Goal: Book appointment/travel/reservation

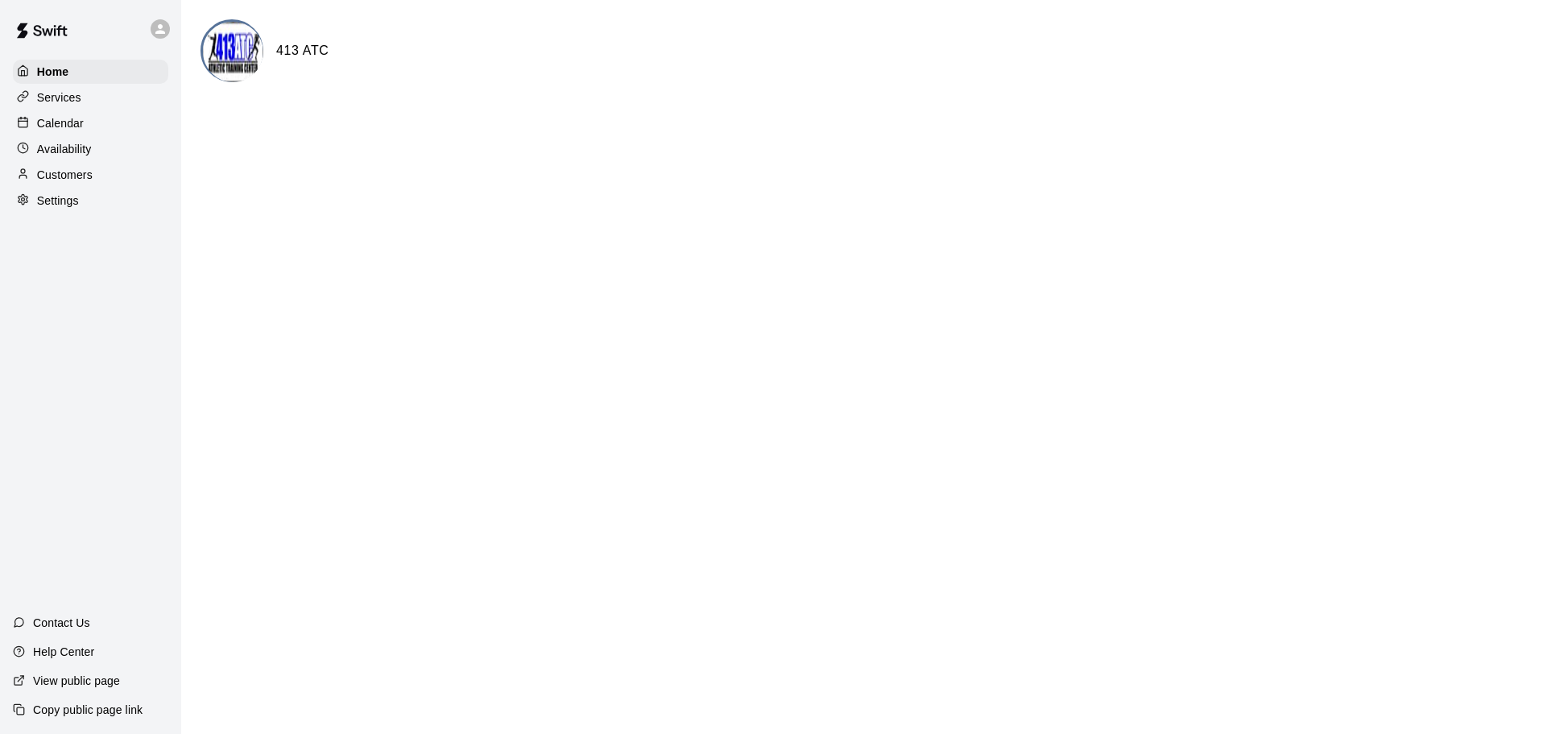
click at [53, 129] on p "Calendar" at bounding box center [60, 123] width 47 height 16
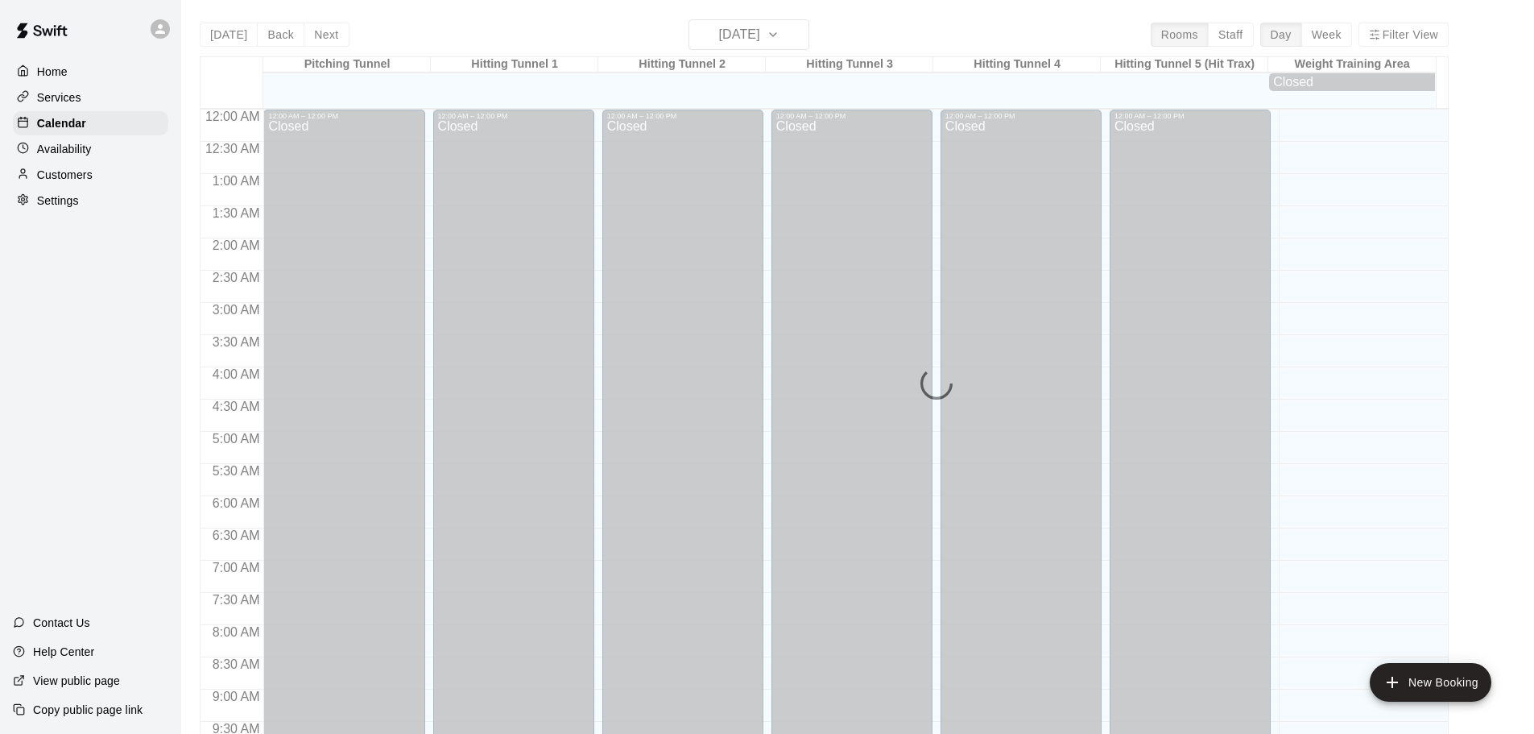
scroll to position [853, 0]
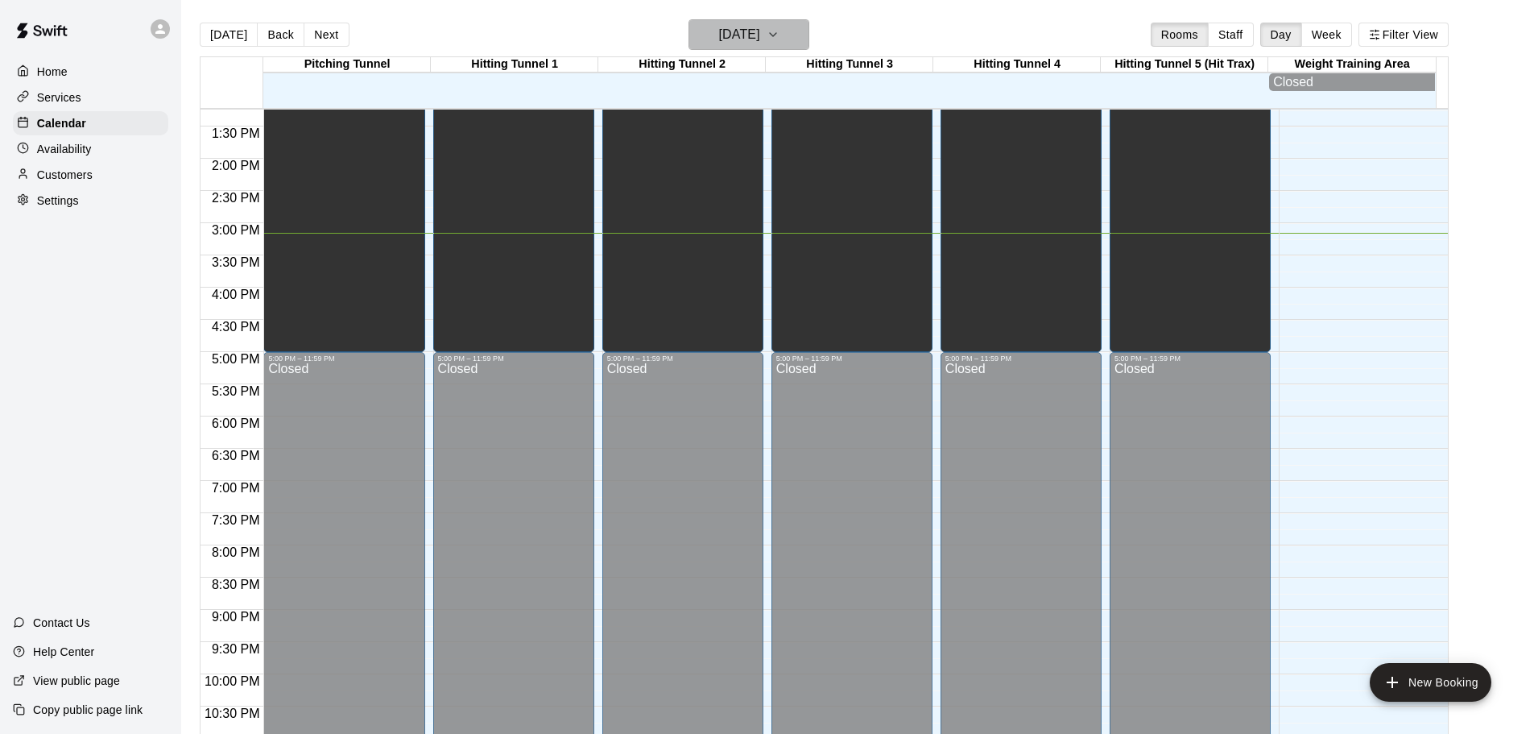
click at [780, 36] on icon "button" at bounding box center [773, 34] width 13 height 19
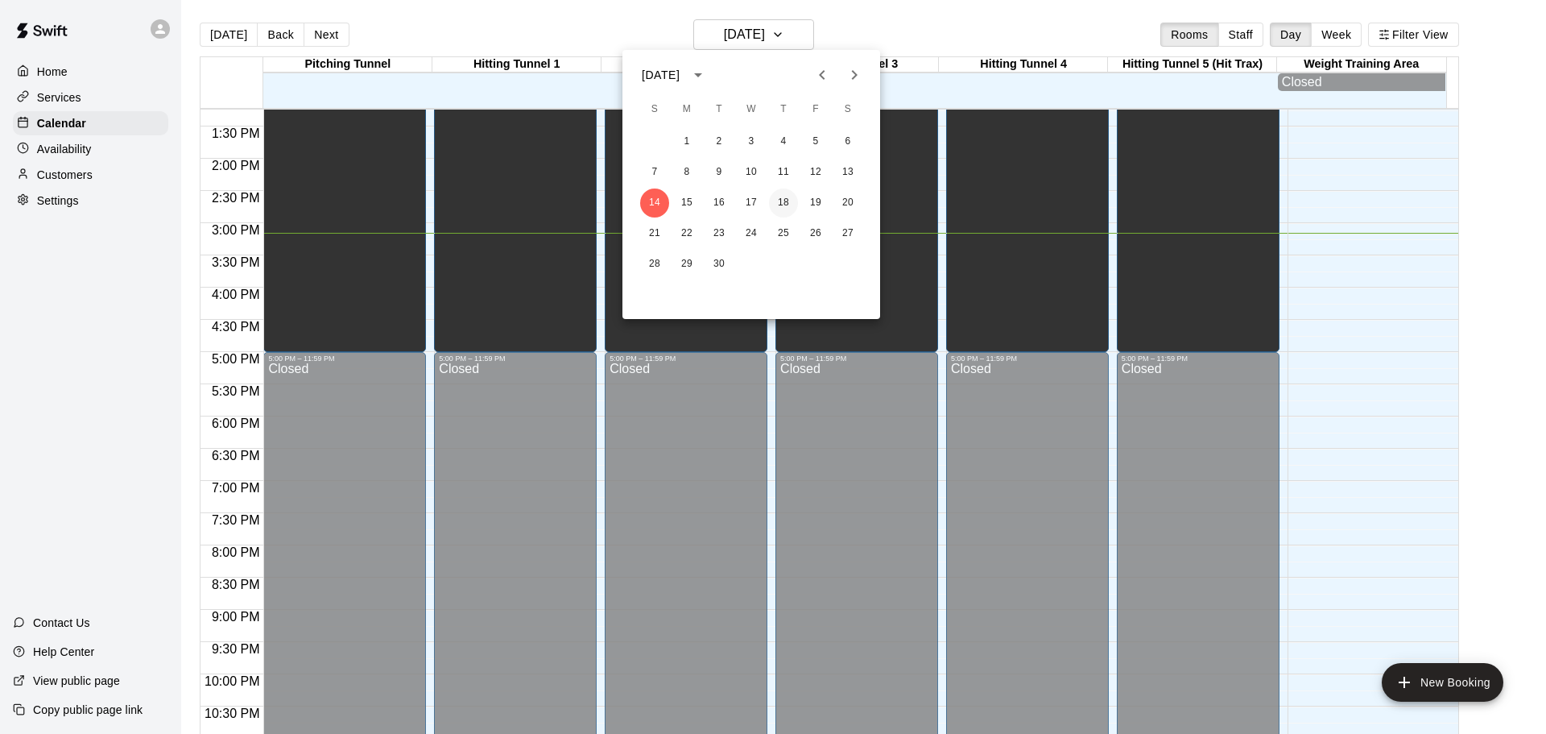
click at [779, 197] on button "18" at bounding box center [783, 202] width 29 height 29
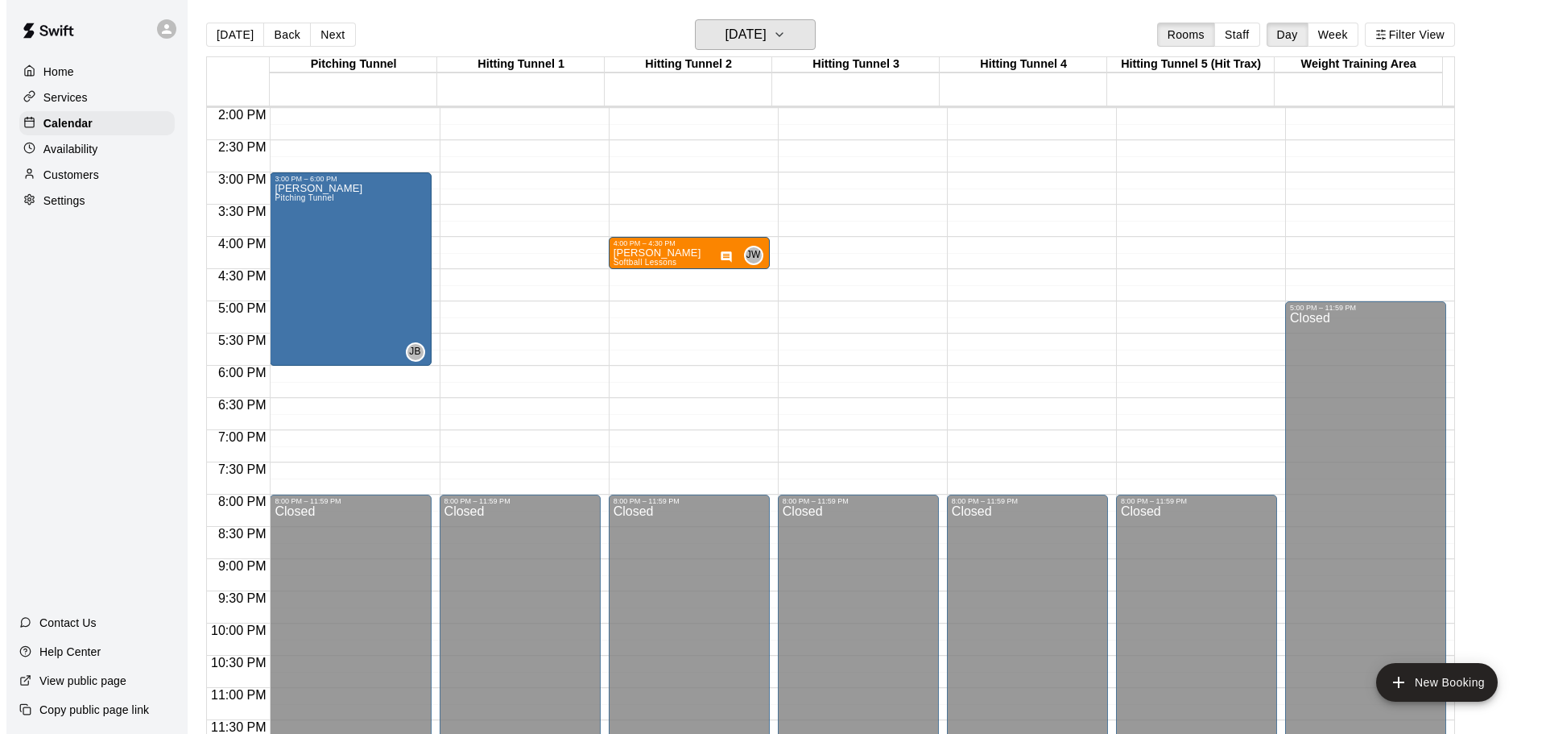
scroll to position [822, 0]
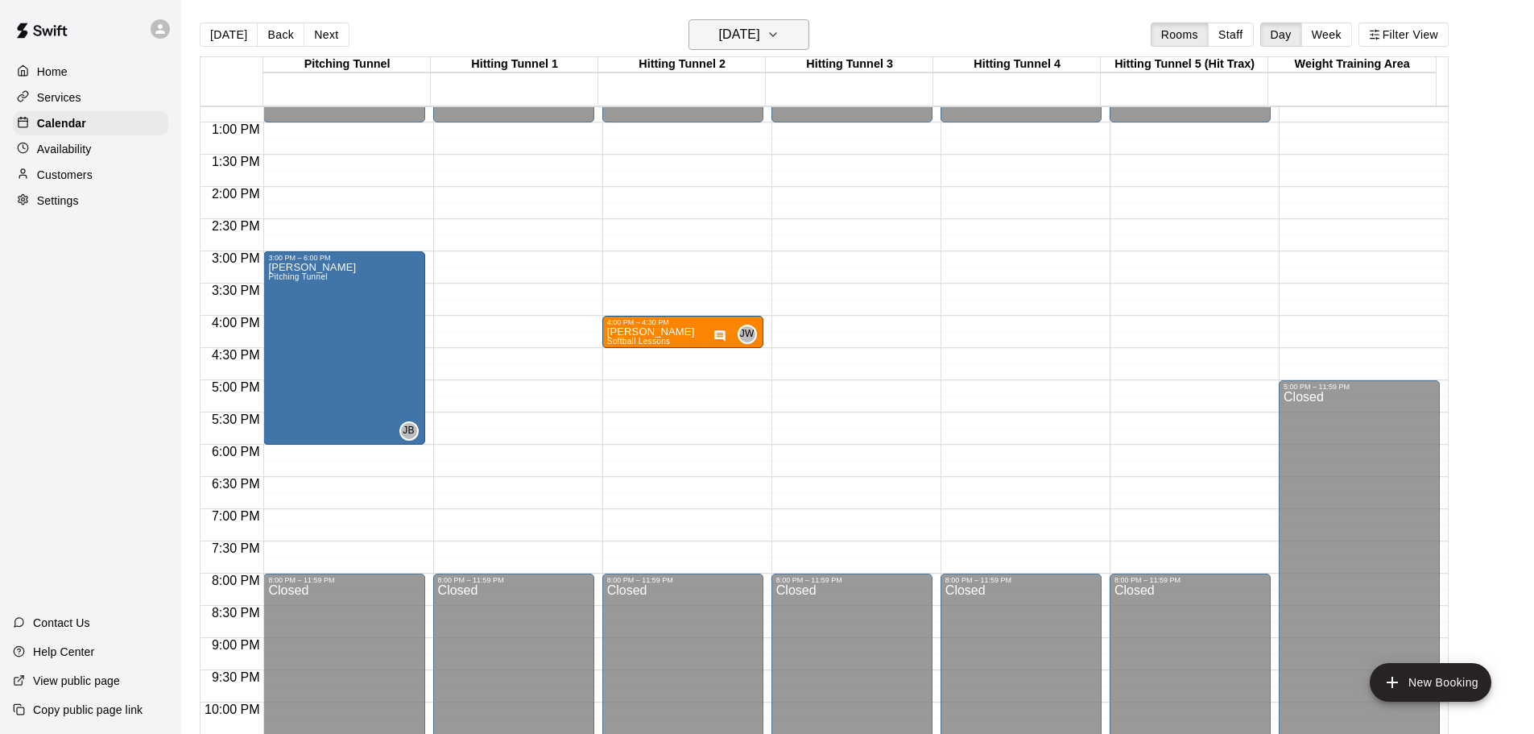
click at [780, 37] on icon "button" at bounding box center [773, 34] width 13 height 19
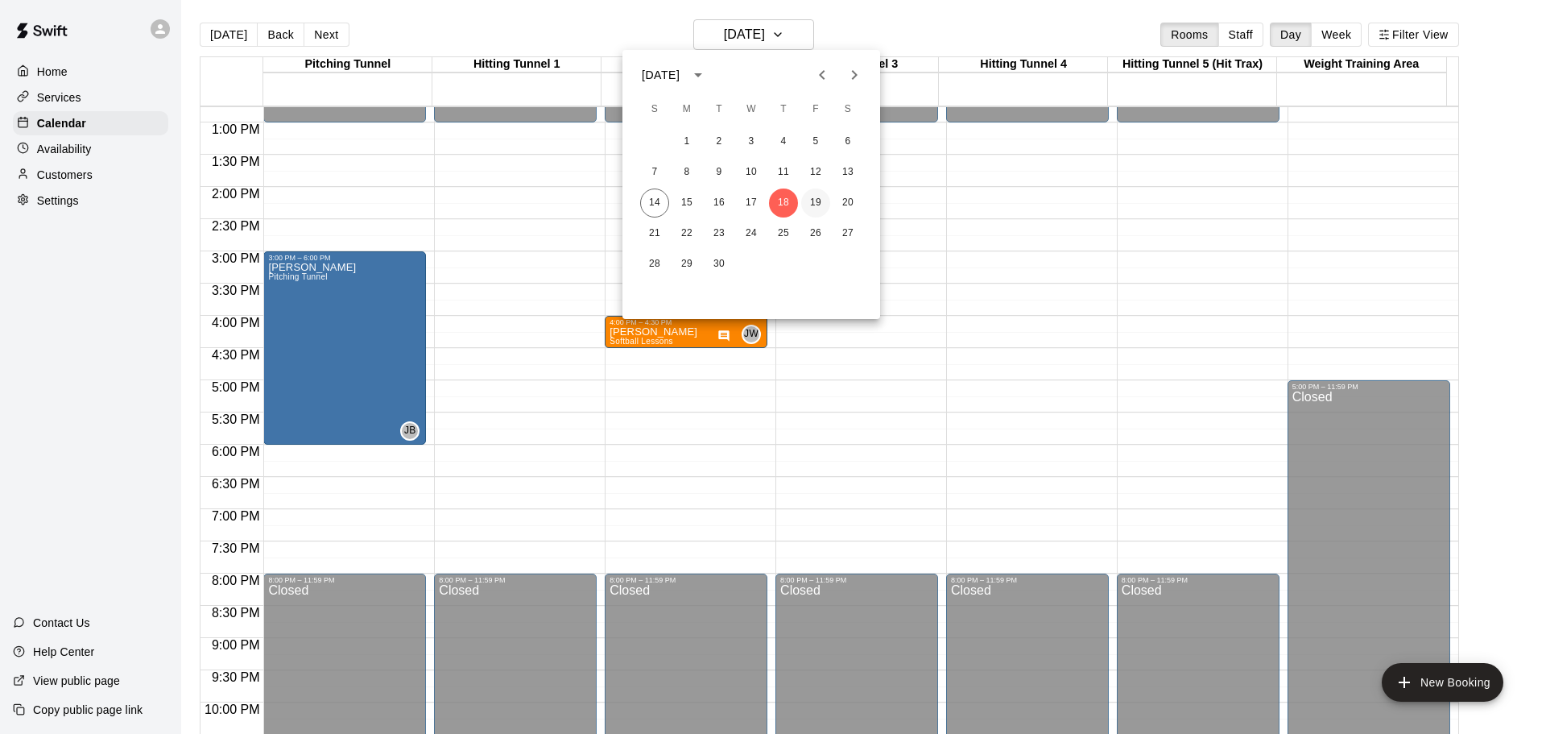
click at [820, 209] on button "19" at bounding box center [815, 202] width 29 height 29
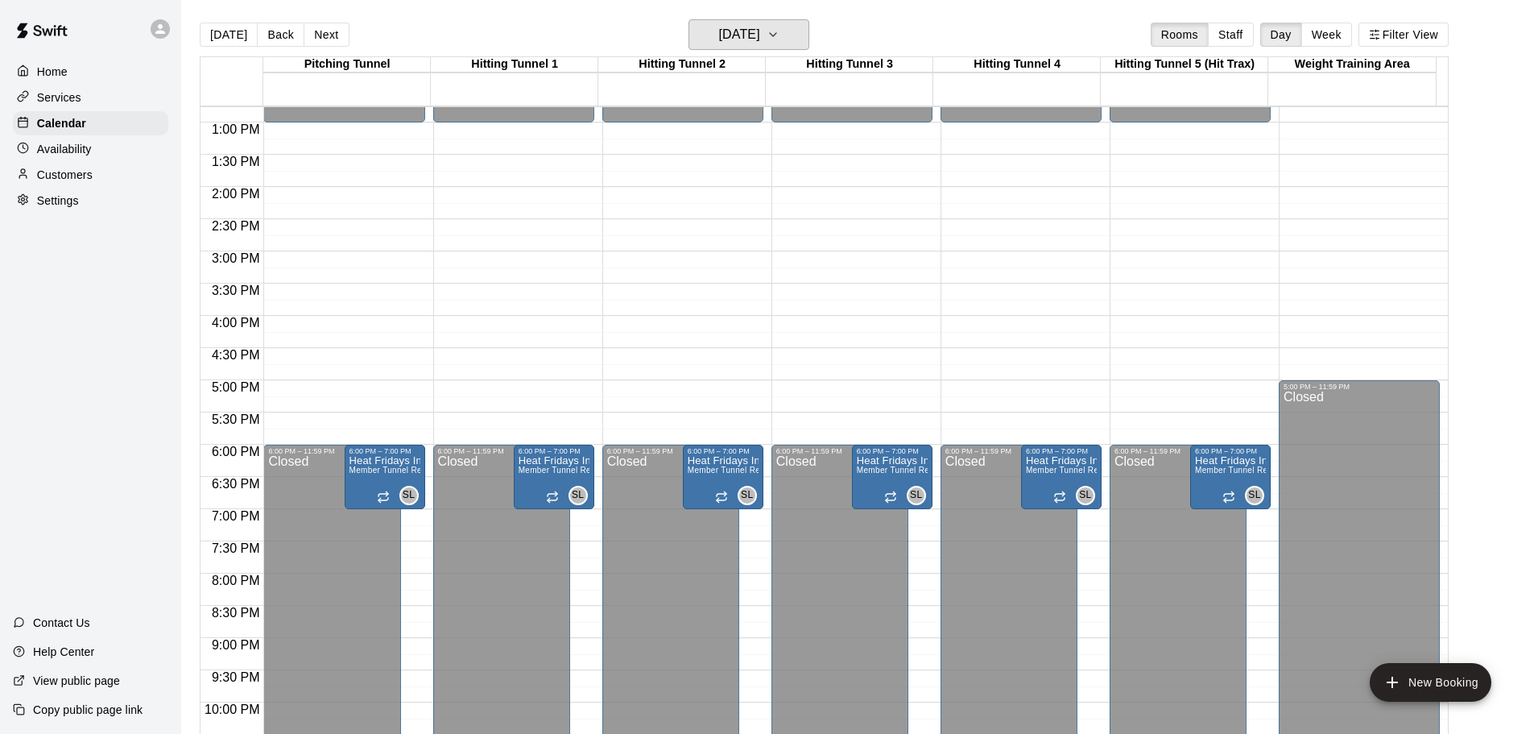
click at [689, 19] on button "[DATE]" at bounding box center [749, 34] width 121 height 31
